Goal: Obtain resource: Download file/media

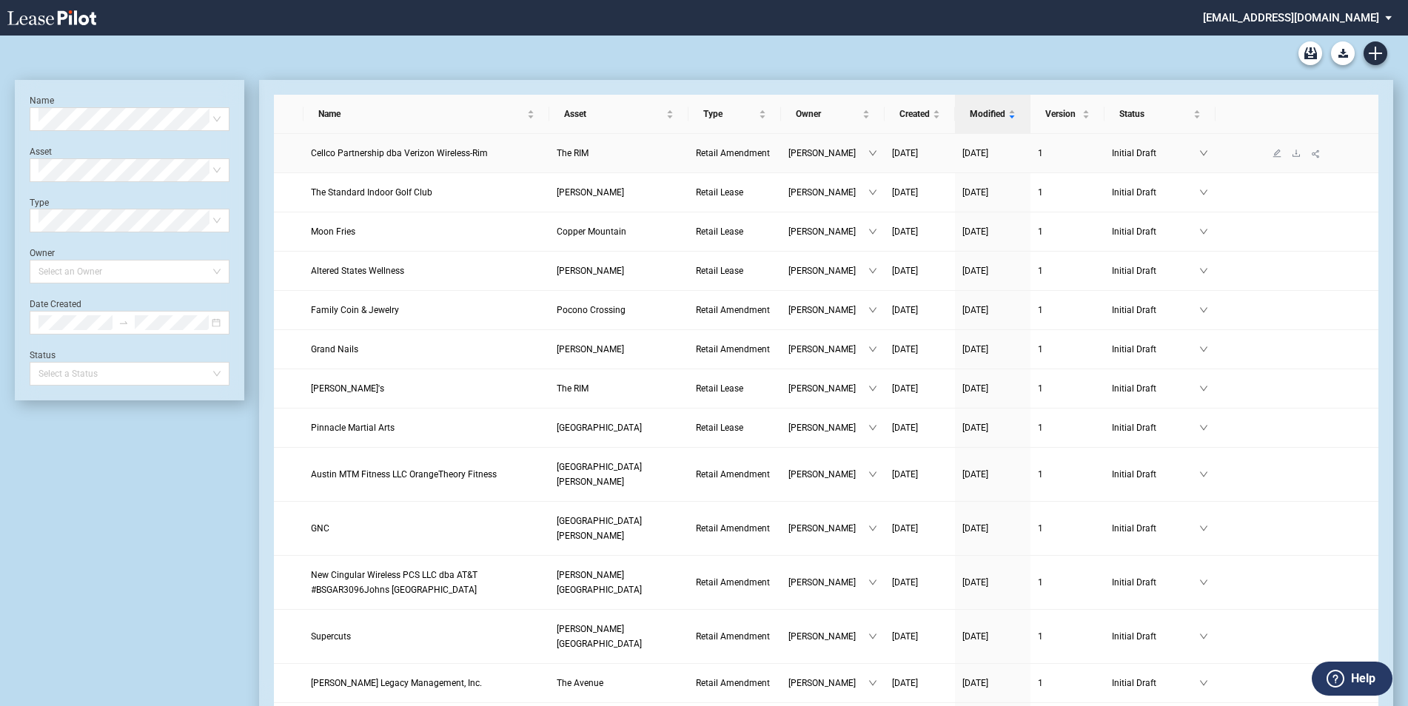
click at [476, 149] on span "Cellco Partnership dba Verizon Wireless-Rim" at bounding box center [399, 153] width 177 height 10
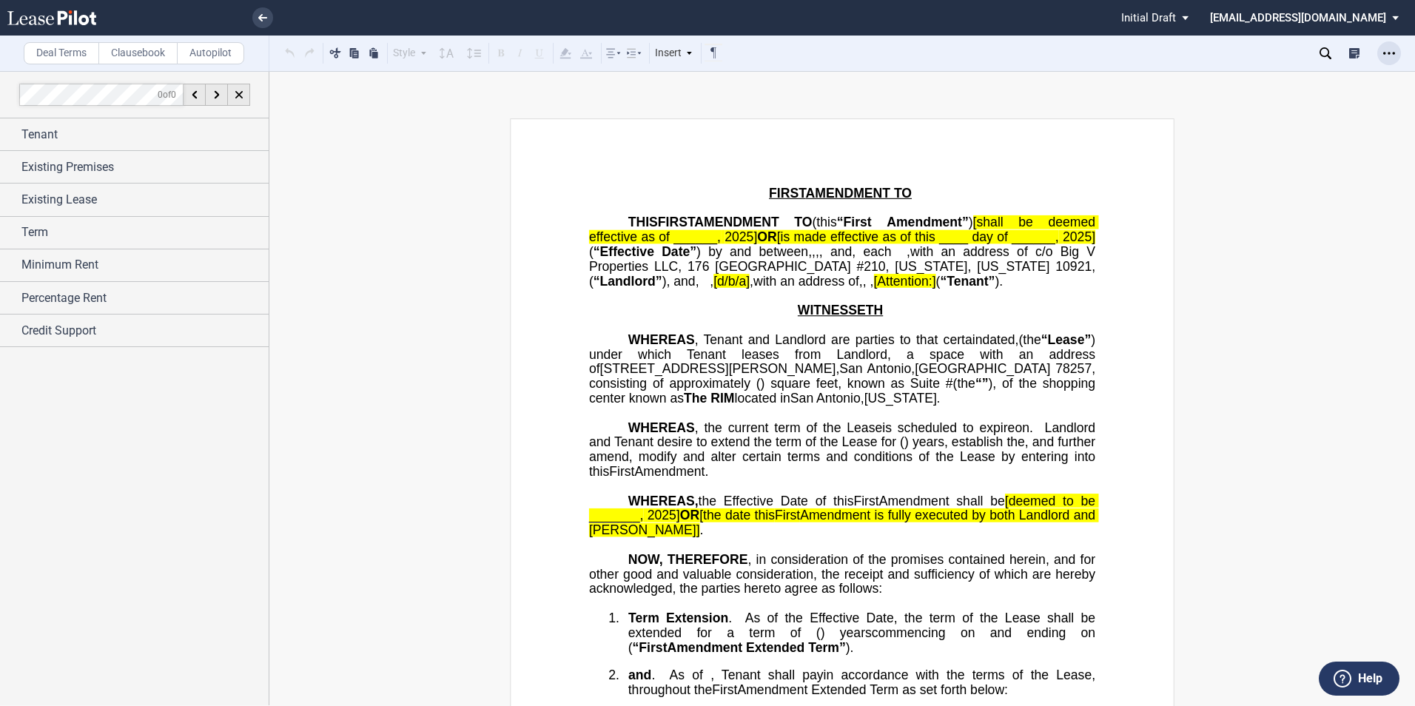
click at [1388, 56] on icon "Open Lease options menu" at bounding box center [1389, 53] width 12 height 12
click at [1254, 75] on div "Download" at bounding box center [1303, 79] width 181 height 13
